Goal: Information Seeking & Learning: Check status

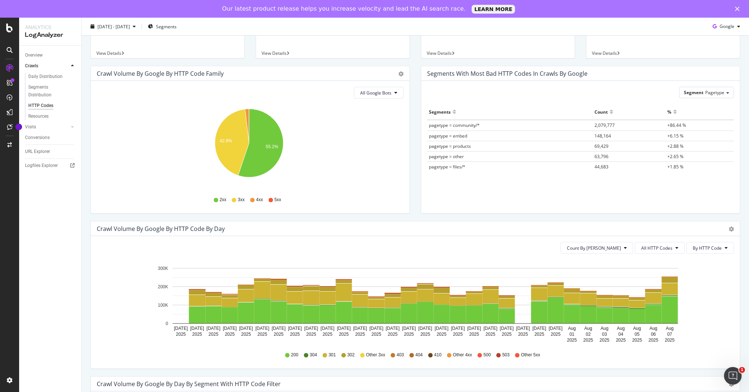
scroll to position [65, 0]
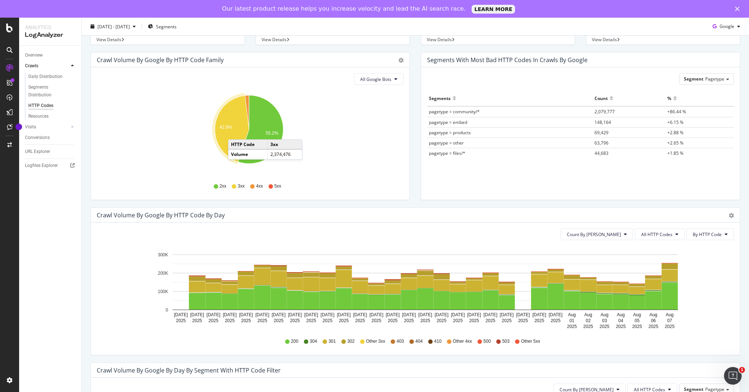
click at [235, 132] on icon "A chart." at bounding box center [232, 129] width 34 height 66
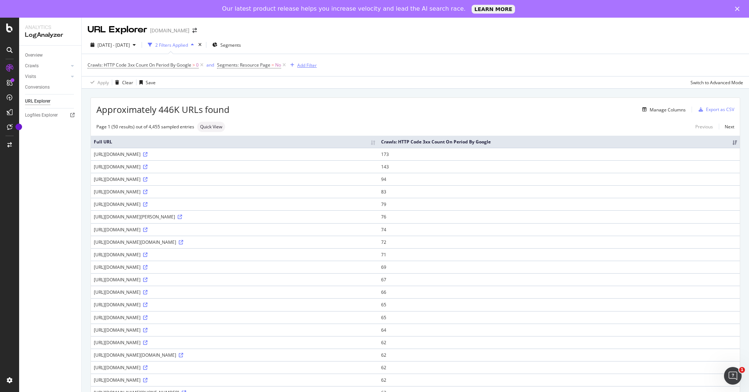
click at [310, 62] on div "Add Filter" at bounding box center [306, 65] width 19 height 6
type input "help.figma.com/hc"
click at [335, 67] on input "help.figma.com/hc" at bounding box center [352, 66] width 103 height 11
click at [340, 68] on input "help.figma.com/hc" at bounding box center [352, 66] width 103 height 11
click at [333, 71] on input "help.figma.com/hc" at bounding box center [352, 66] width 103 height 11
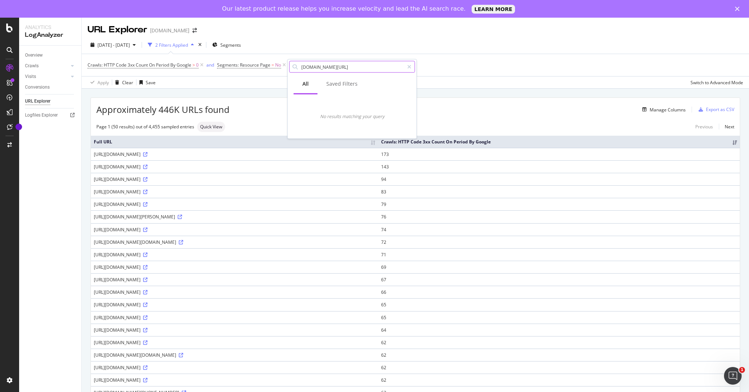
click at [333, 70] on input "help.figma.com/hc" at bounding box center [352, 66] width 103 height 11
click at [329, 41] on div "2025 Jul. 9th - Aug. 7th 2 Filters Applied Segments" at bounding box center [415, 46] width 667 height 15
click at [309, 66] on div "Add Filter" at bounding box center [306, 65] width 19 height 6
click at [339, 33] on div "URL Explorer figma.com" at bounding box center [415, 27] width 667 height 18
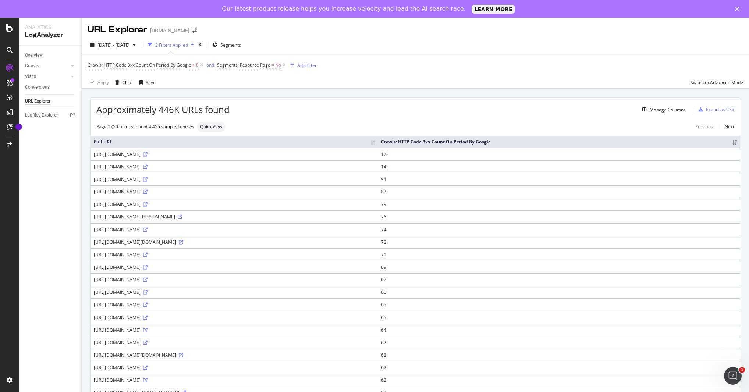
click at [188, 46] on div "2 Filters Applied" at bounding box center [171, 45] width 33 height 6
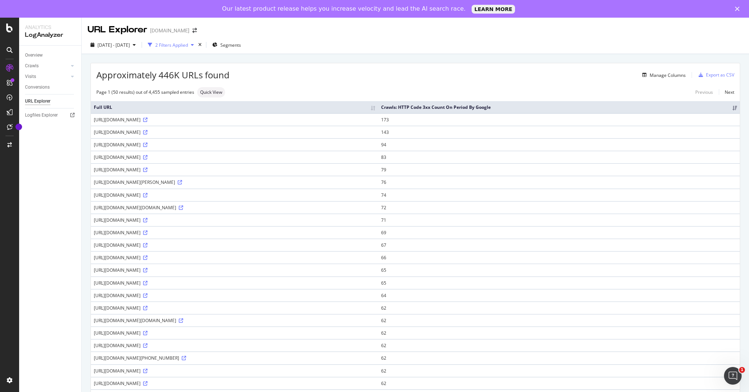
click at [191, 48] on div "2 Filters Applied" at bounding box center [171, 44] width 52 height 11
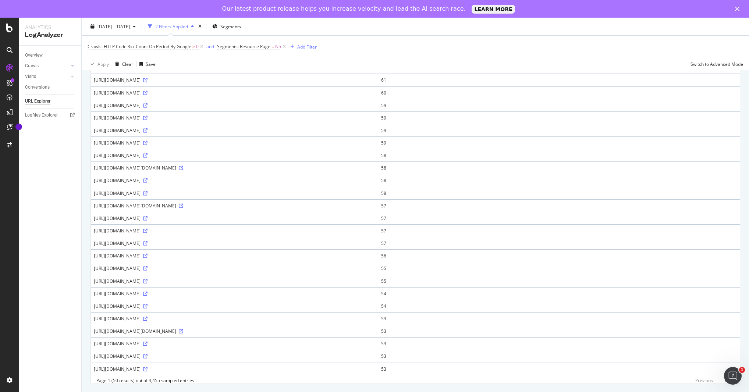
scroll to position [419, 0]
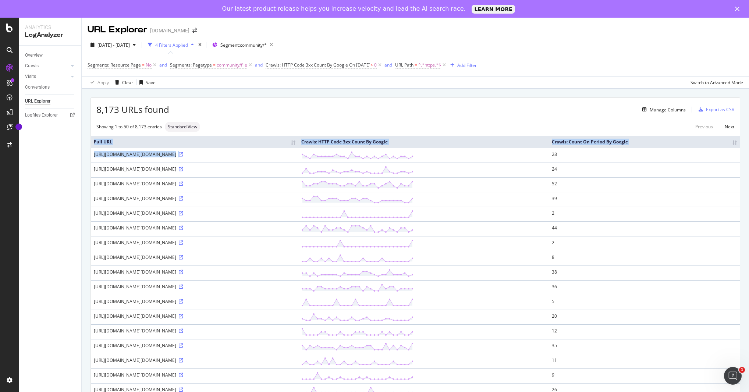
drag, startPoint x: 401, startPoint y: 154, endPoint x: 90, endPoint y: 153, distance: 310.1
click at [109, 156] on div "https://www.figma.com/community/file/1000116734511828536/https://help.figma.com…" at bounding box center [195, 154] width 202 height 6
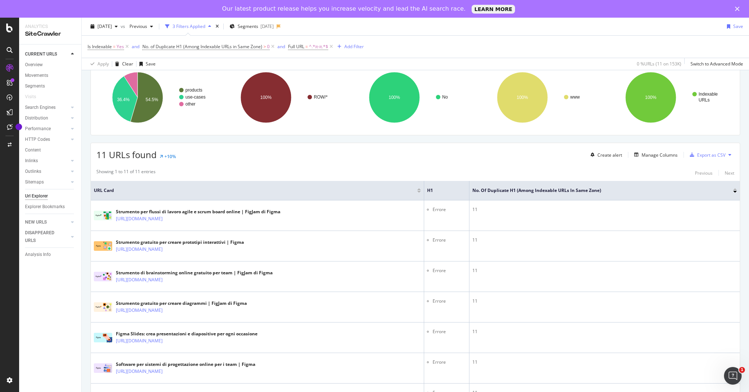
scroll to position [58, 0]
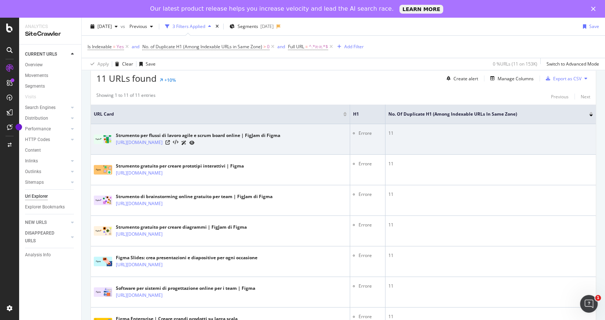
scroll to position [120, 0]
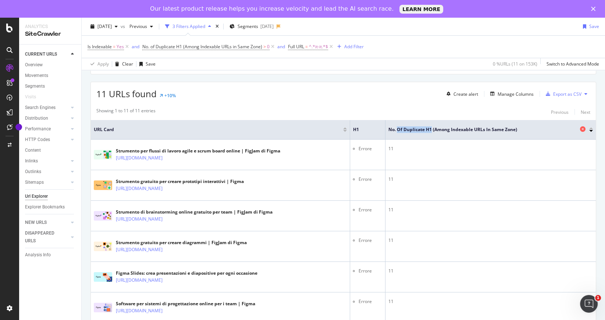
drag, startPoint x: 394, startPoint y: 128, endPoint x: 429, endPoint y: 129, distance: 35.0
click at [429, 129] on span "No. of Duplicate H1 (Among Indexable URLs in Same Zone)" at bounding box center [483, 129] width 190 height 7
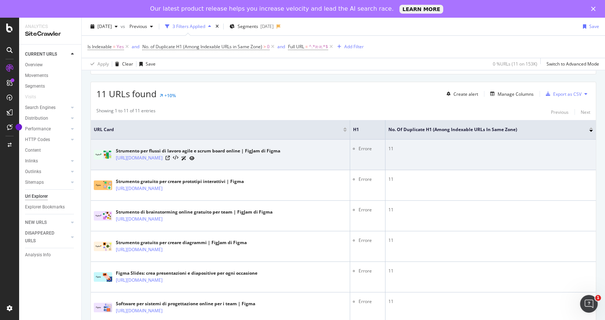
click at [361, 147] on li "Errore" at bounding box center [371, 148] width 24 height 7
click at [170, 157] on icon at bounding box center [168, 158] width 4 height 4
click at [195, 156] on icon at bounding box center [191, 158] width 5 height 4
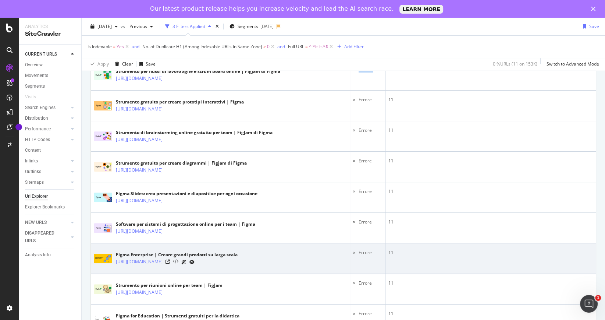
scroll to position [187, 0]
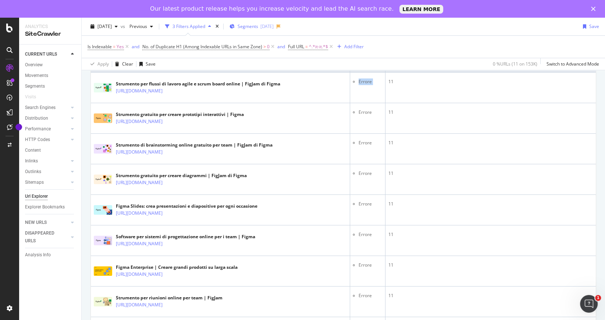
click at [258, 27] on span "Segments" at bounding box center [248, 26] width 21 height 6
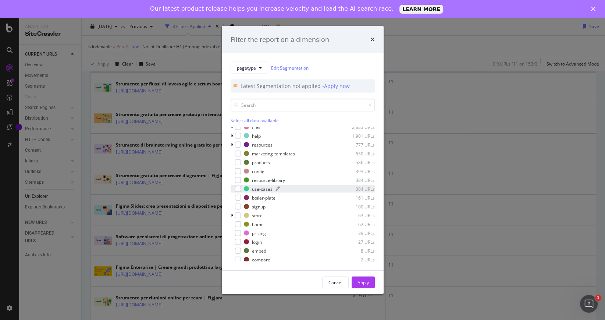
scroll to position [0, 0]
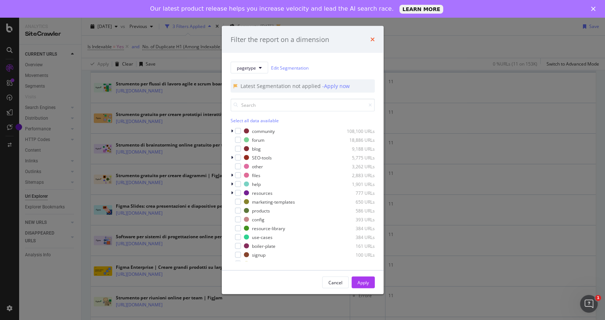
click at [372, 38] on icon "times" at bounding box center [372, 39] width 4 height 6
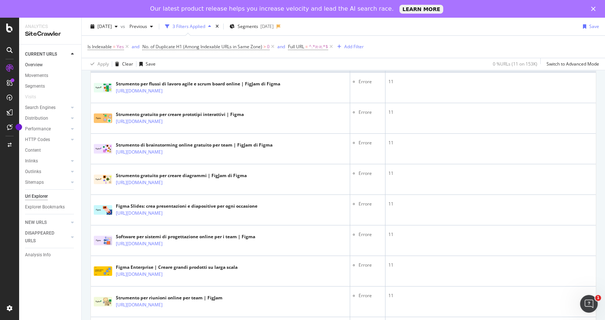
click at [51, 67] on link "Overview" at bounding box center [50, 65] width 51 height 8
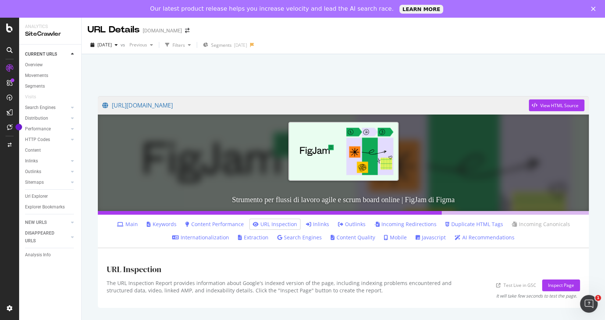
scroll to position [3, 0]
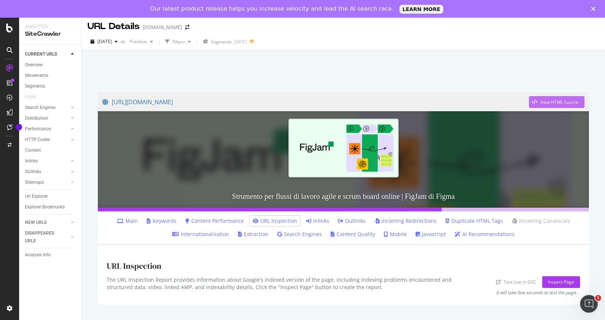
click at [561, 103] on div "View HTML Source" at bounding box center [559, 102] width 38 height 6
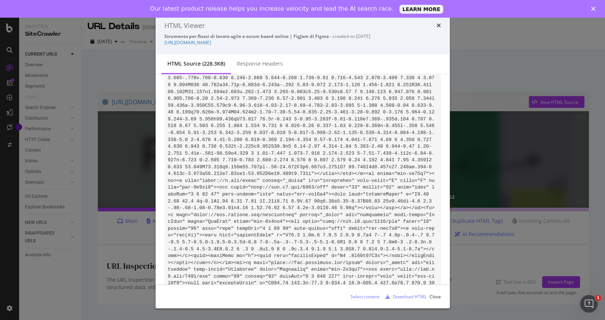
drag, startPoint x: 208, startPoint y: 180, endPoint x: 313, endPoint y: 181, distance: 104.5
click at [257, 73] on div "Response Headers" at bounding box center [260, 64] width 58 height 20
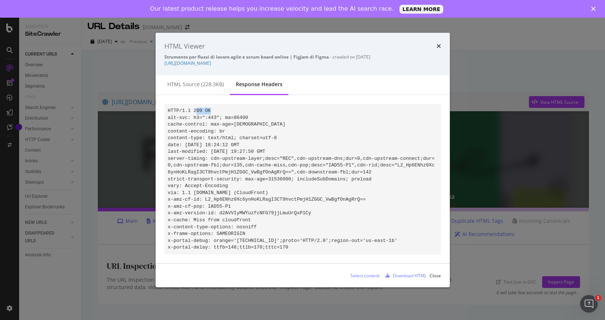
drag, startPoint x: 196, startPoint y: 108, endPoint x: 226, endPoint y: 106, distance: 30.6
click at [226, 106] on pre "HTTP/1.1 200 OK alt-svc: h3=":443"; ma=86400 cache-control: max-age=[DEMOGRAPHI…" at bounding box center [302, 179] width 277 height 150
click at [439, 43] on icon "times" at bounding box center [439, 46] width 4 height 6
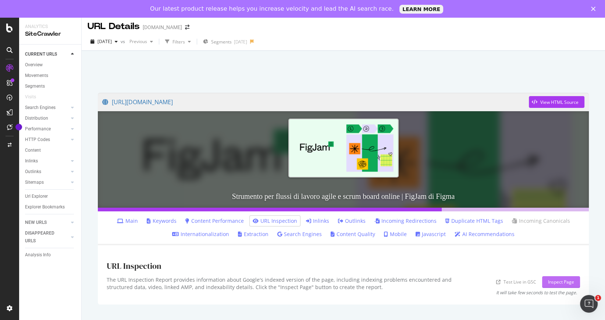
click at [555, 281] on div "Inspect Page" at bounding box center [561, 281] width 26 height 6
drag, startPoint x: 491, startPoint y: 277, endPoint x: 511, endPoint y: 280, distance: 20.8
click at [490, 277] on div "The URL Inspection Report provides information about Google's indexed version o…" at bounding box center [343, 285] width 473 height 19
click at [536, 279] on div "Test Live in GSC Inspect Page" at bounding box center [538, 282] width 84 height 12
click at [544, 105] on div "View HTML Source" at bounding box center [554, 101] width 50 height 11
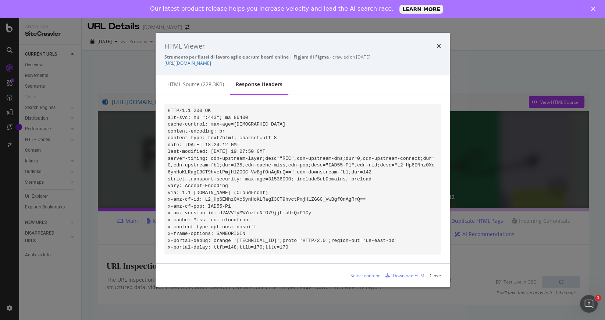
click at [302, 153] on code "HTTP/1.1 200 OK alt-svc: h3=":443"; ma=86400 cache-control: max-age=[DEMOGRAPHI…" at bounding box center [301, 179] width 267 height 142
click at [301, 152] on pre "HTTP/1.1 200 OK alt-svc: h3=":443"; ma=86400 cache-control: max-age=[DEMOGRAPHI…" at bounding box center [302, 179] width 277 height 150
click at [300, 154] on code "HTTP/1.1 200 OK alt-svc: h3=":443"; ma=86400 cache-control: max-age=[DEMOGRAPHI…" at bounding box center [301, 179] width 267 height 142
click at [207, 87] on div "HTML source (228.3KB)" at bounding box center [195, 85] width 68 height 20
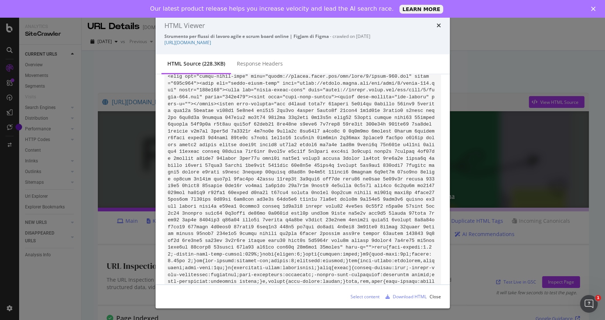
scroll to position [16674, 0]
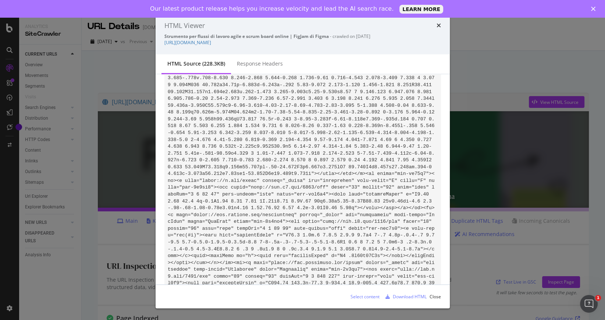
drag, startPoint x: 210, startPoint y: 179, endPoint x: 301, endPoint y: 180, distance: 90.9
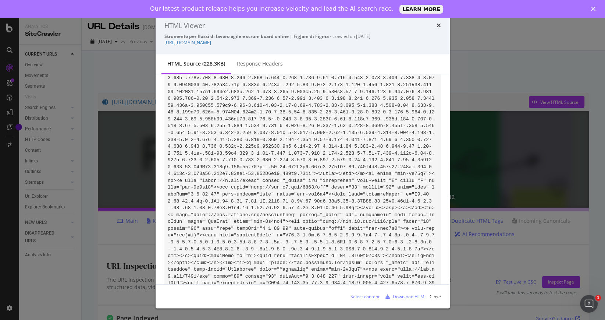
click at [144, 183] on div "HTML Viewer Strumento per flussi di lavoro agile e scrum board online | FigJam …" at bounding box center [302, 160] width 605 height 320
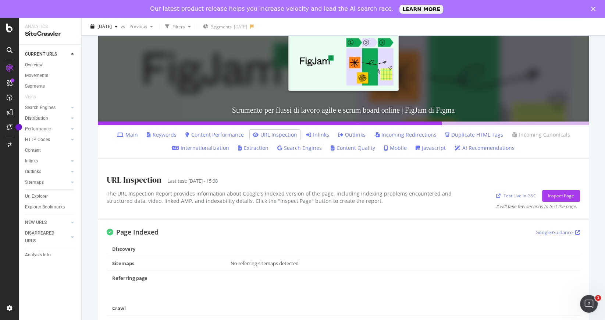
scroll to position [89, 0]
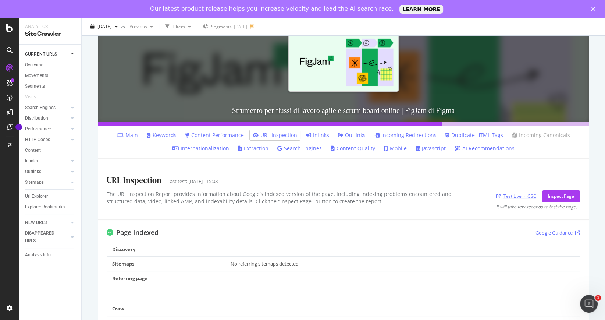
click at [525, 196] on link "Test Live in GSC" at bounding box center [516, 196] width 40 height 8
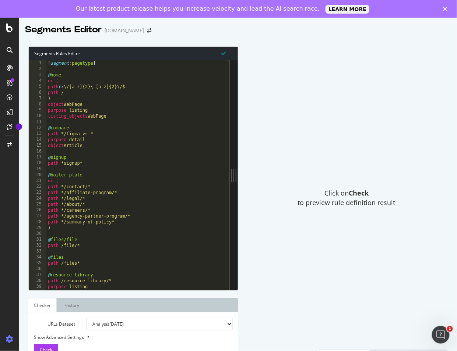
drag, startPoint x: 149, startPoint y: 169, endPoint x: 231, endPoint y: 175, distance: 82.3
click at [262, 174] on div "Segments Rules Editor 1 2 3 4 5 6 7 8 9 10 11 12 13 14 15 16 17 18 19 20 21 22 …" at bounding box center [237, 204] width 437 height 330
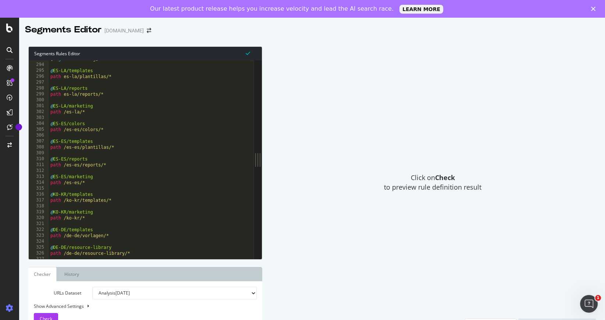
scroll to position [1722, 0]
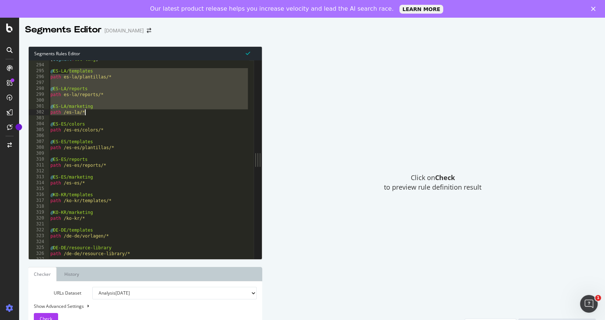
drag, startPoint x: 68, startPoint y: 71, endPoint x: 88, endPoint y: 110, distance: 43.8
click at [88, 110] on div "[ segment : loc-lang ] @ ES-LA/templates path es-la/plantillas/* @ ES-LA/report…" at bounding box center [149, 161] width 200 height 210
click at [88, 111] on div "[ segment : loc-lang ] @ ES-LA/templates path es-la/plantillas/* @ ES-LA/report…" at bounding box center [149, 161] width 200 height 210
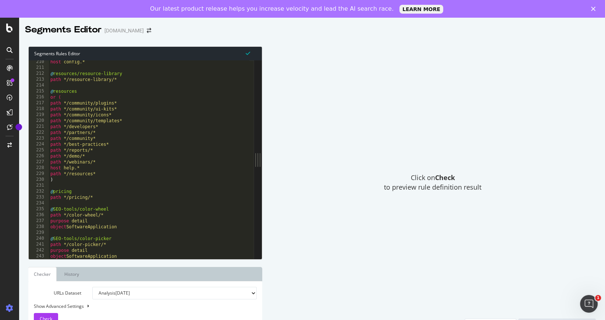
scroll to position [1232, 0]
click at [161, 101] on div "host config.* @ resources/resource-library path */resource-library/* @ resource…" at bounding box center [149, 164] width 200 height 210
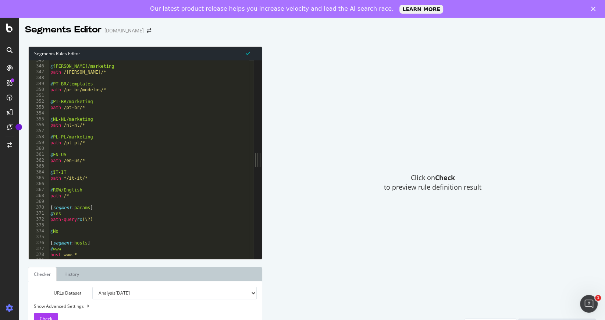
scroll to position [2047, 0]
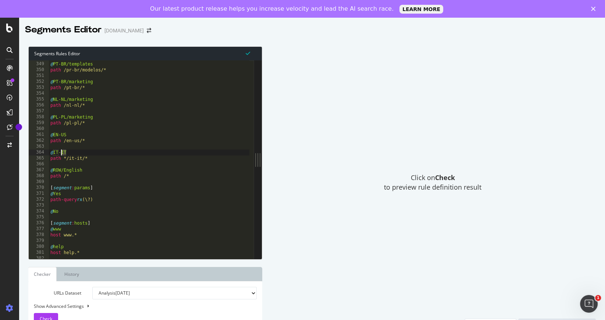
drag, startPoint x: 69, startPoint y: 150, endPoint x: 61, endPoint y: 151, distance: 7.8
click at [61, 151] on div "@ PT-BR/templates path /pr-br/modelos/* @ PT-BR/marketing path /pt-br/* @ NL-NL…" at bounding box center [149, 160] width 200 height 210
click at [91, 158] on div "@ PT-BR/templates path /pr-br/modelos/* @ PT-BR/marketing path /pt-br/* @ NL-NL…" at bounding box center [149, 160] width 200 height 210
drag, startPoint x: 51, startPoint y: 153, endPoint x: 95, endPoint y: 160, distance: 44.0
click at [95, 160] on div "@ PT-BR/templates path /pr-br/modelos/* @ PT-BR/marketing path /pt-br/* @ NL-NL…" at bounding box center [149, 160] width 200 height 210
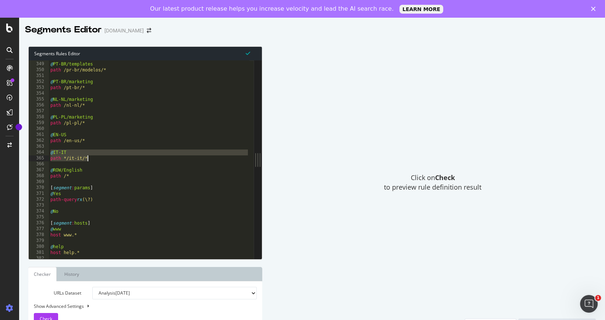
type textarea "@IT-IT path */it-it/*"
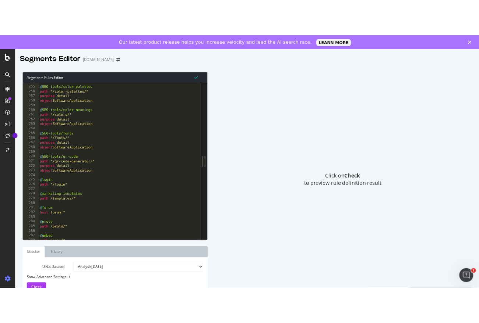
scroll to position [1492, 0]
